Goal: Transaction & Acquisition: Purchase product/service

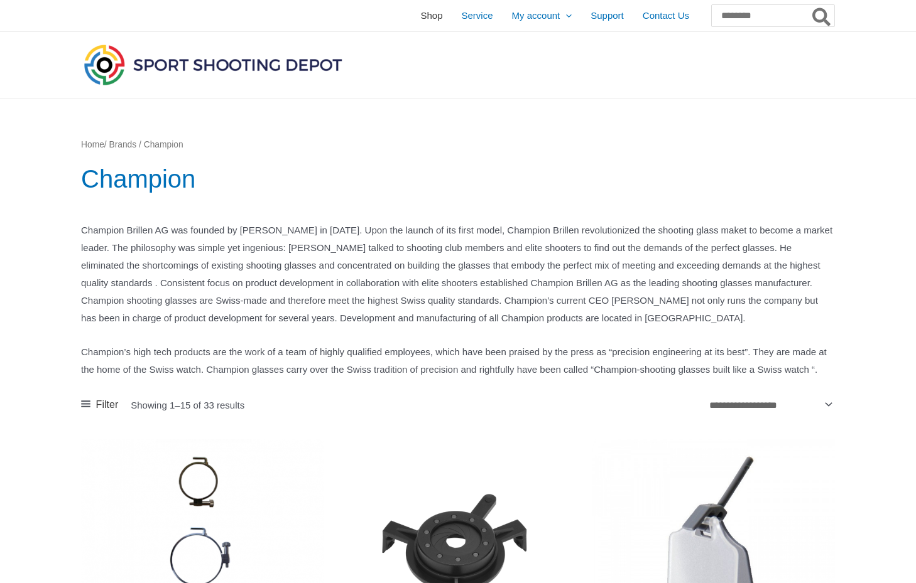
click at [420, 18] on span "Shop" at bounding box center [431, 15] width 22 height 31
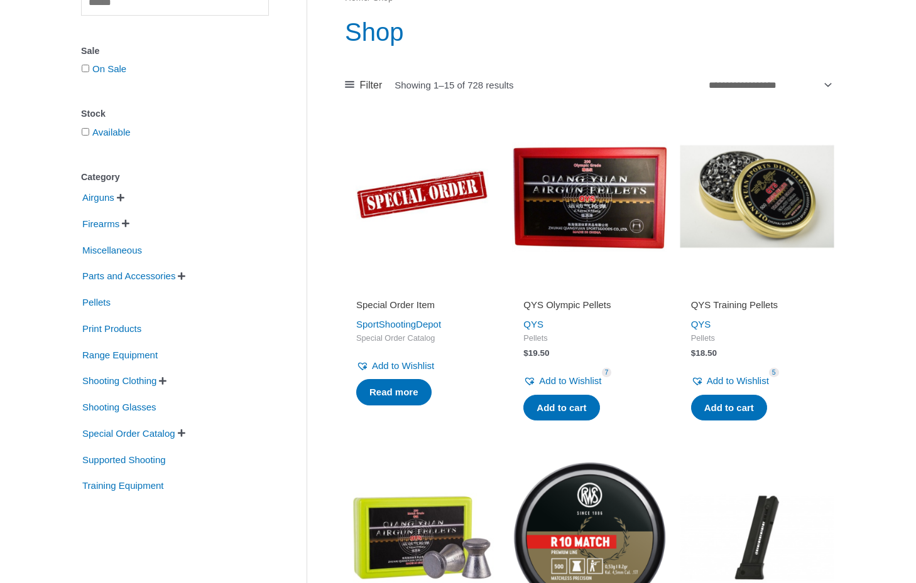
scroll to position [153, 0]
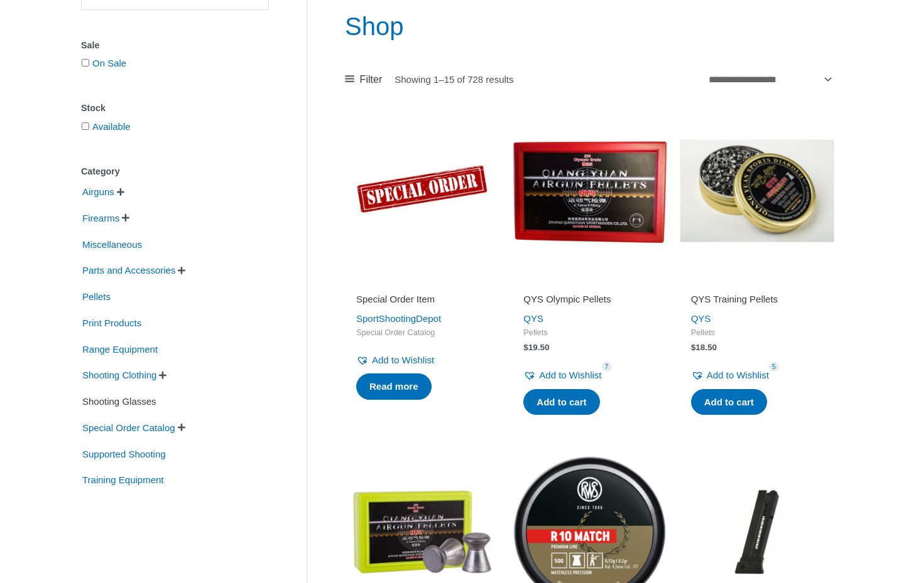
click at [137, 404] on span "Shooting Glasses" at bounding box center [119, 401] width 77 height 21
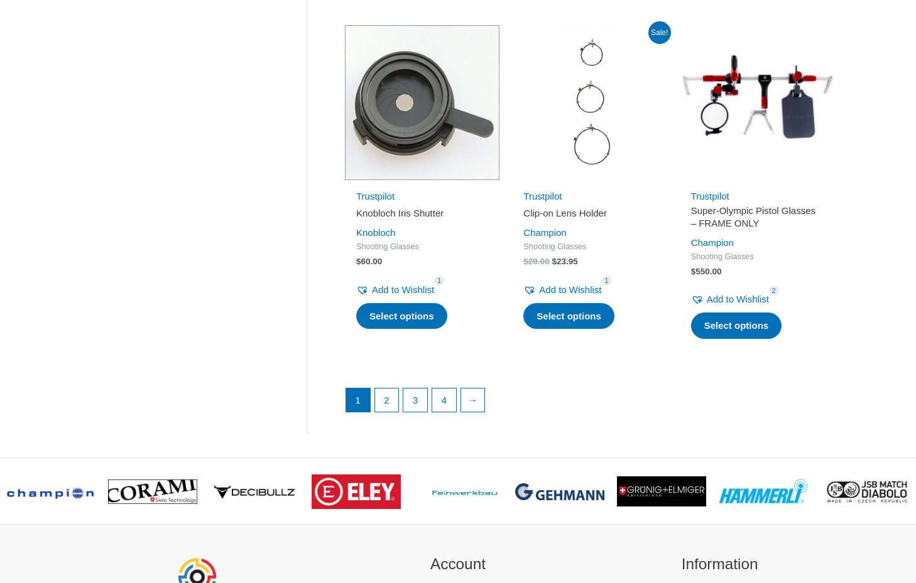
scroll to position [1654, 0]
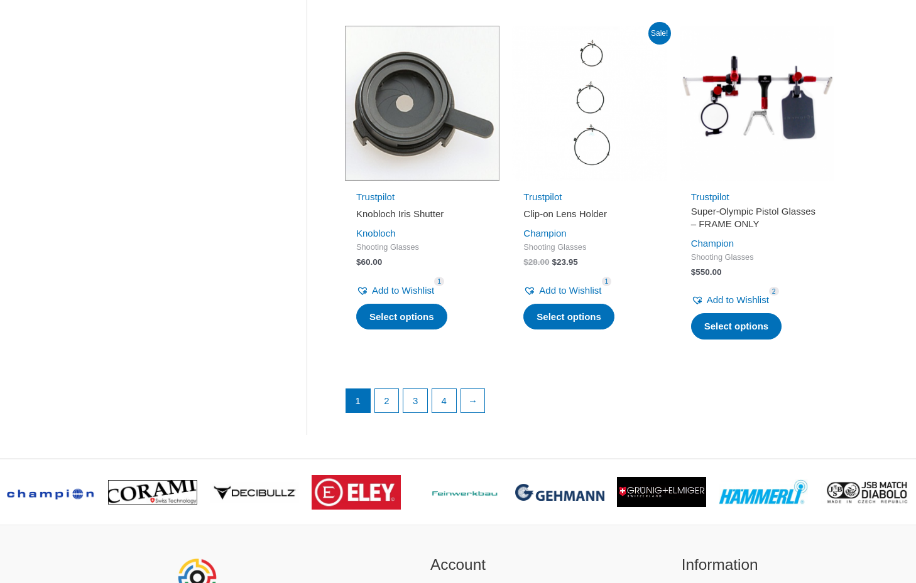
click at [392, 397] on link "2" at bounding box center [387, 401] width 24 height 24
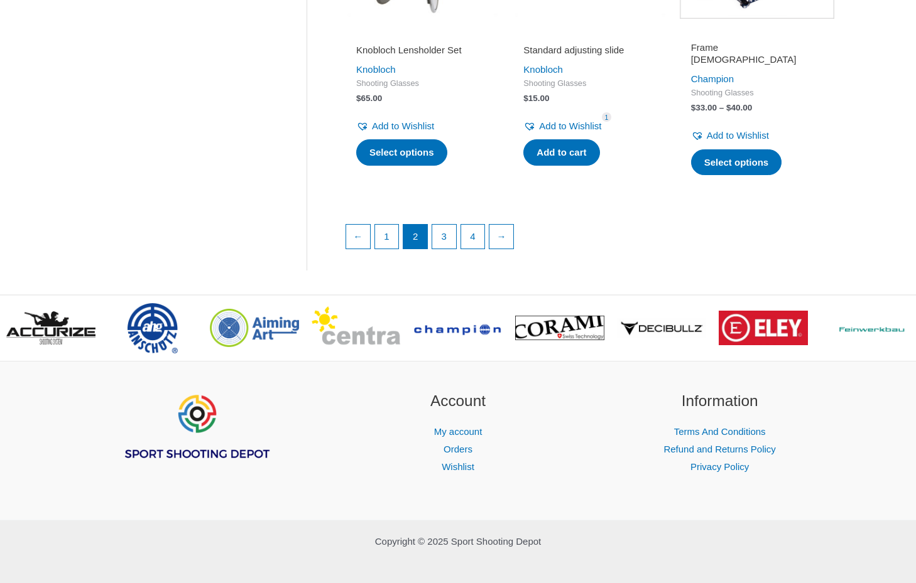
scroll to position [1823, 0]
click at [445, 228] on link "3" at bounding box center [444, 237] width 24 height 24
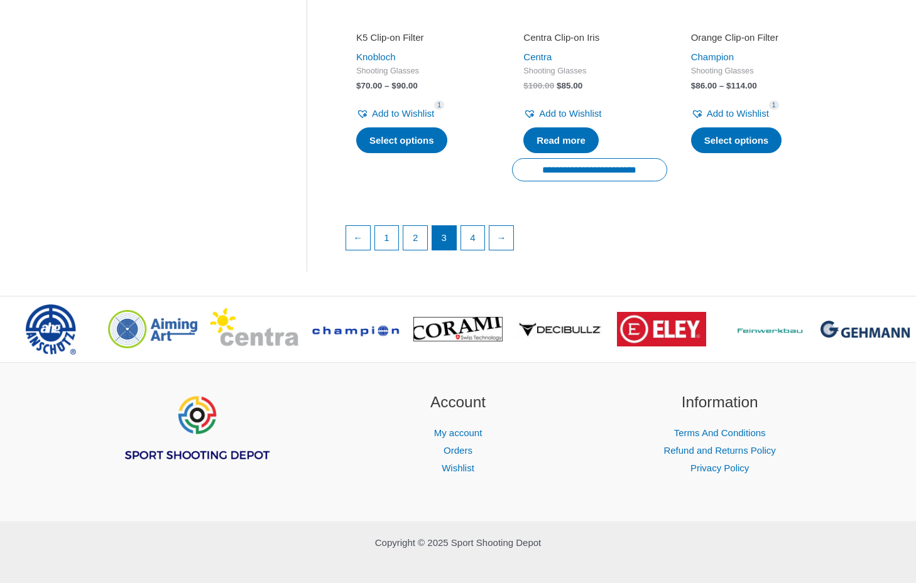
scroll to position [1842, 0]
click at [474, 231] on link "4" at bounding box center [473, 239] width 24 height 24
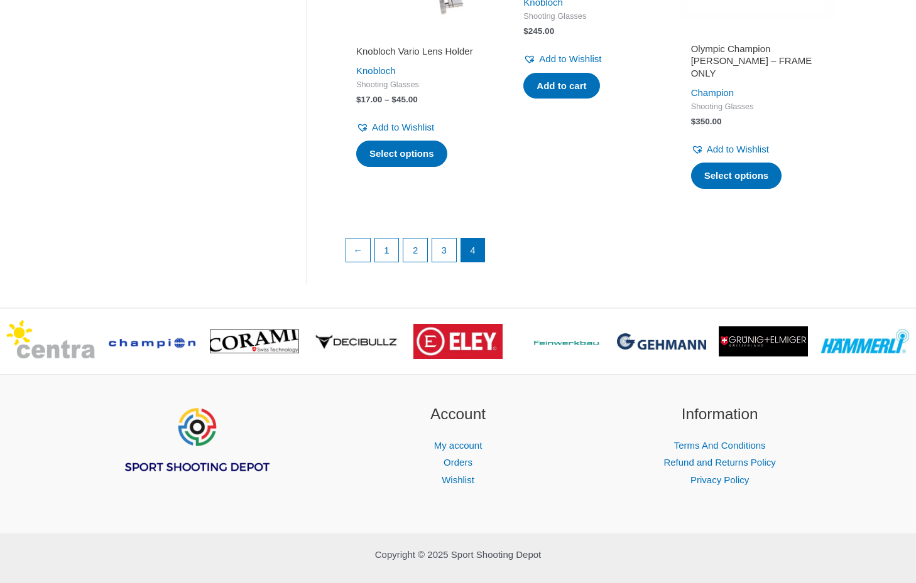
scroll to position [1816, 0]
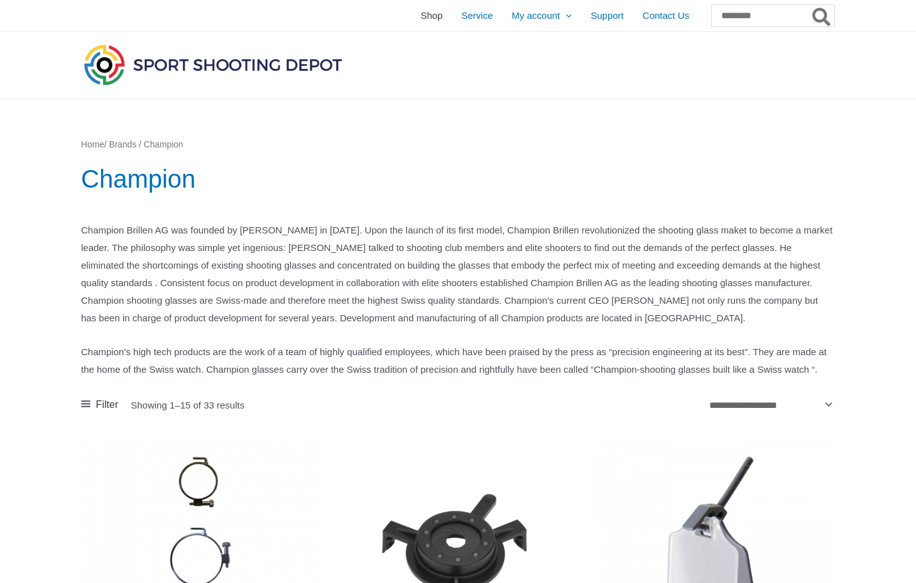
click at [420, 13] on span "Shop" at bounding box center [431, 15] width 22 height 31
click at [420, 16] on span "Shop" at bounding box center [431, 15] width 22 height 31
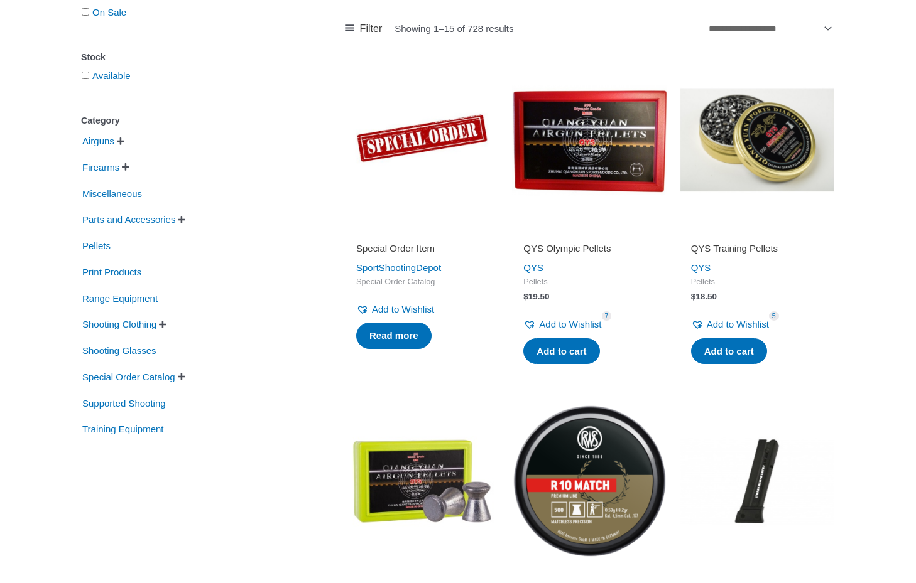
scroll to position [204, 0]
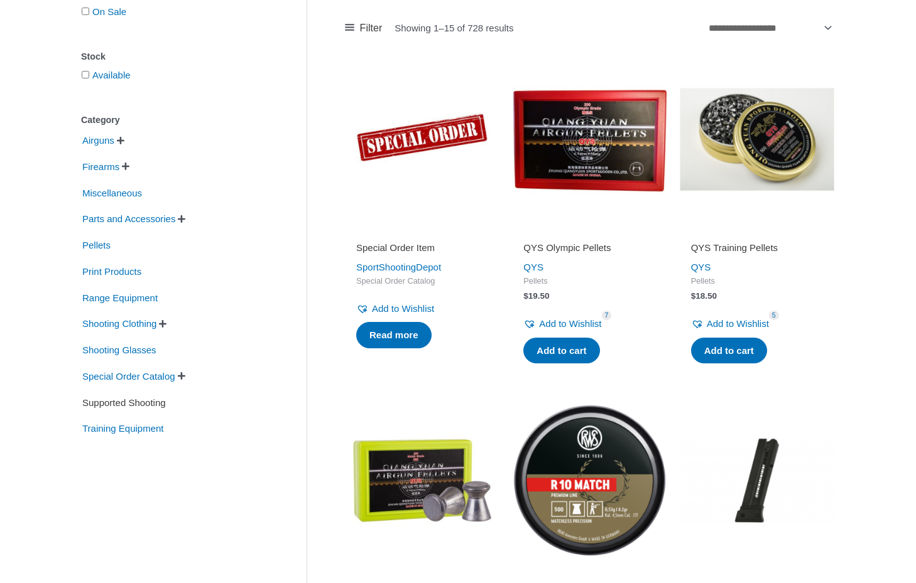
click at [142, 405] on span "Supported Shooting" at bounding box center [124, 403] width 86 height 21
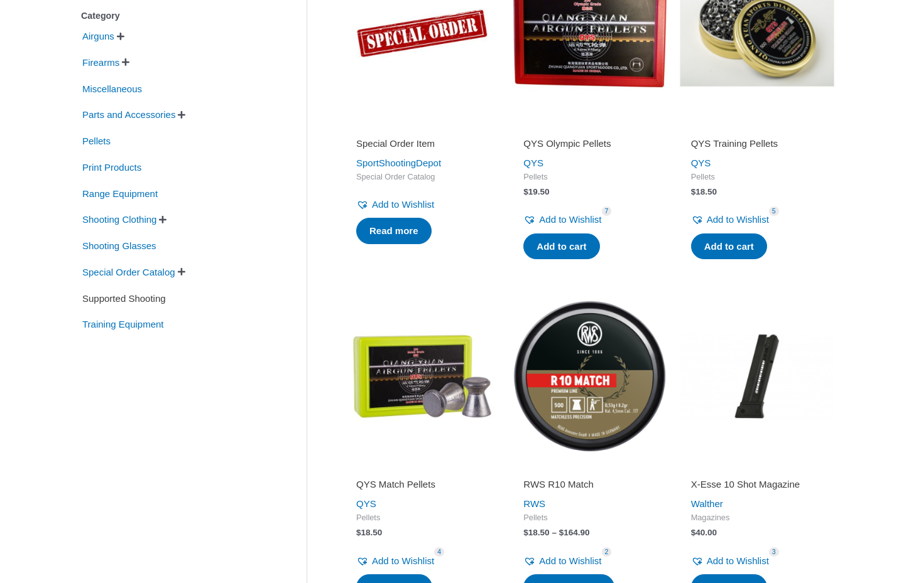
scroll to position [327, 0]
